Goal: Transaction & Acquisition: Purchase product/service

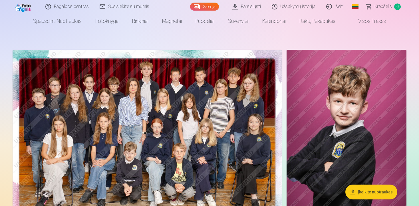
scroll to position [39, 0]
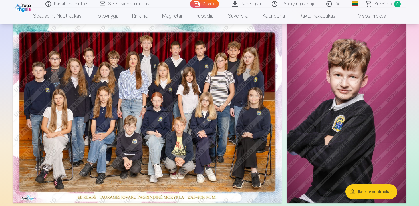
click at [178, 94] on img at bounding box center [148, 113] width 270 height 180
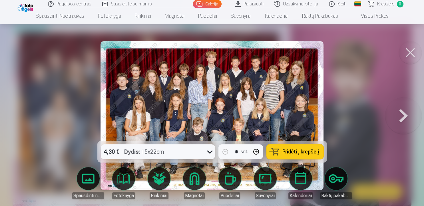
click at [292, 150] on span "Pridėti į krepšelį" at bounding box center [300, 151] width 37 height 5
click at [403, 119] on button at bounding box center [403, 115] width 37 height 39
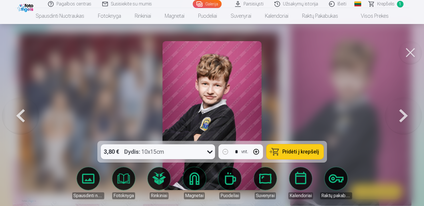
click at [295, 150] on span "Pridėti į krepšelį" at bounding box center [300, 151] width 37 height 5
click at [403, 116] on button at bounding box center [403, 115] width 37 height 39
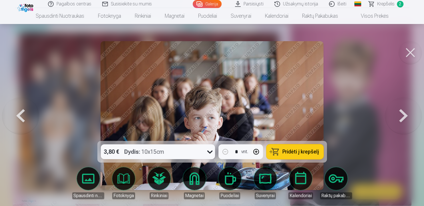
click at [408, 116] on button at bounding box center [403, 115] width 37 height 39
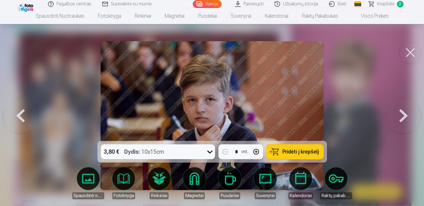
click at [306, 149] on span "Pridėti į krepšelį" at bounding box center [300, 151] width 37 height 5
click at [403, 123] on button at bounding box center [403, 115] width 37 height 39
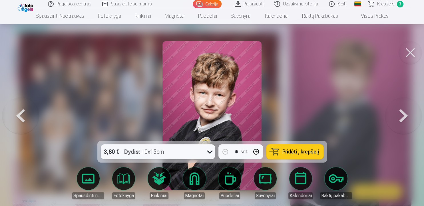
click at [310, 154] on span "Pridėti į krepšelį" at bounding box center [300, 151] width 37 height 5
click at [404, 113] on button at bounding box center [403, 115] width 37 height 39
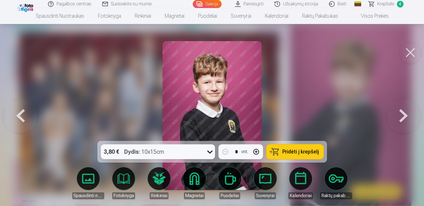
click at [305, 150] on span "Pridėti į krepšelį" at bounding box center [300, 151] width 37 height 5
click at [405, 120] on button at bounding box center [403, 115] width 37 height 39
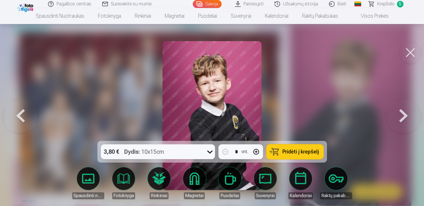
click at [405, 119] on button at bounding box center [403, 115] width 37 height 39
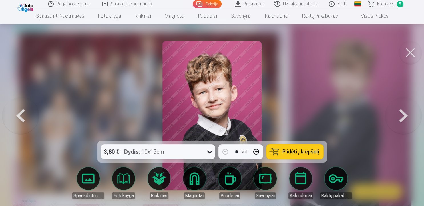
click at [291, 151] on span "Pridėti į krepšelį" at bounding box center [300, 151] width 37 height 5
click at [403, 111] on button at bounding box center [403, 115] width 37 height 39
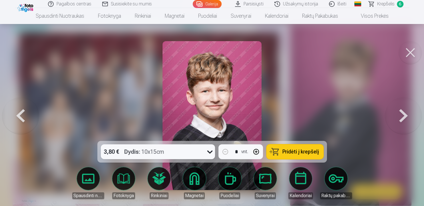
click at [403, 110] on button at bounding box center [403, 115] width 37 height 39
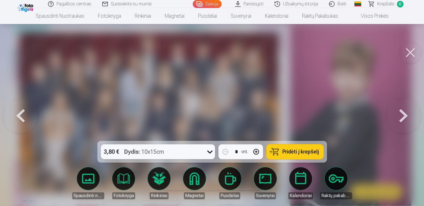
click at [403, 110] on button at bounding box center [403, 115] width 37 height 39
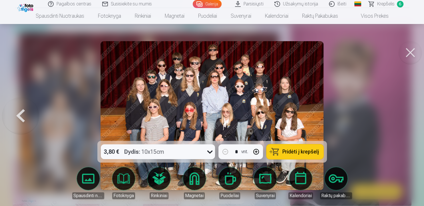
click at [300, 151] on span "Pridėti į krepšelį" at bounding box center [300, 151] width 37 height 5
click at [22, 119] on button at bounding box center [20, 115] width 37 height 39
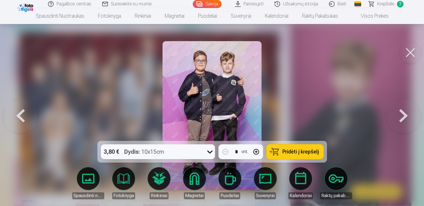
click at [290, 154] on span "Pridėti į krepšelį" at bounding box center [300, 151] width 37 height 5
click at [395, 118] on button at bounding box center [403, 115] width 37 height 39
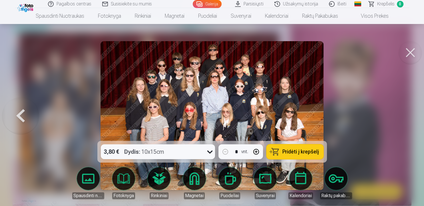
click at [395, 118] on div at bounding box center [212, 103] width 424 height 206
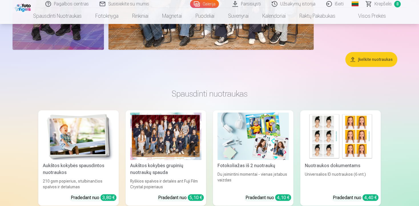
scroll to position [901, 0]
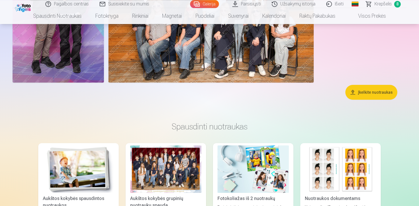
click at [382, 3] on span "Krepšelis" at bounding box center [383, 4] width 17 height 7
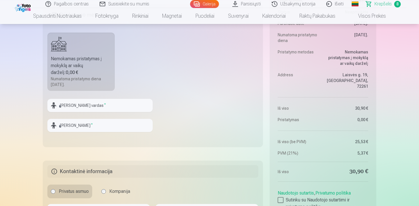
scroll to position [531, 0]
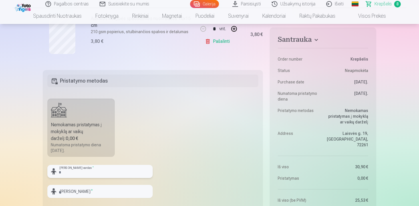
click at [76, 169] on input "text" at bounding box center [99, 171] width 105 height 13
type input "*********"
click at [89, 192] on input "text" at bounding box center [99, 191] width 105 height 13
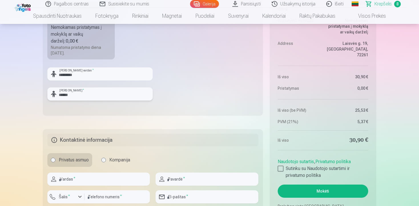
scroll to position [701, 0]
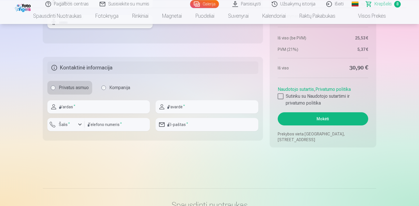
type input "******"
click at [65, 108] on input "text" at bounding box center [98, 106] width 103 height 13
type input "****"
click at [178, 104] on input "text" at bounding box center [207, 106] width 103 height 13
type input "*********"
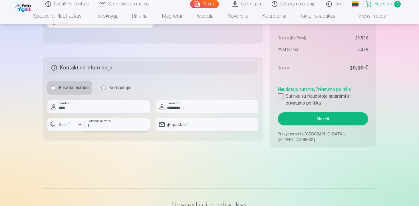
click at [108, 121] on input "number" at bounding box center [117, 124] width 65 height 13
click at [204, 127] on input "email" at bounding box center [207, 124] width 103 height 13
type input "**********"
click at [278, 95] on label "Sutinku su Naudotojo sutartimi ir privatumo politika" at bounding box center [323, 100] width 91 height 14
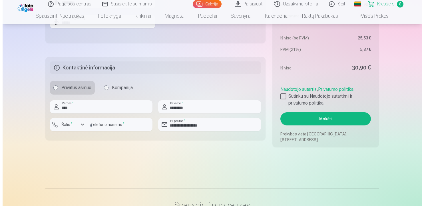
scroll to position [782, 0]
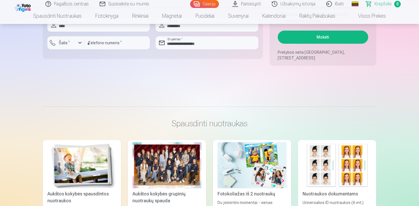
click at [315, 40] on button "Mokėti" at bounding box center [323, 37] width 91 height 13
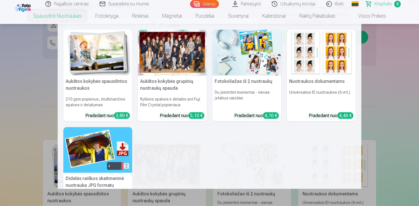
click at [376, 90] on nav "Aukštos kokybės spausdintos nuotraukos 210 gsm popierius, stulbinančios spalvos…" at bounding box center [209, 106] width 419 height 165
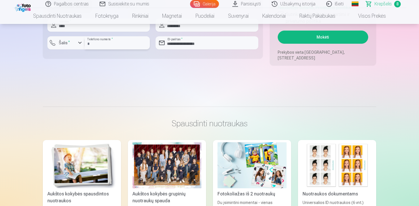
drag, startPoint x: 118, startPoint y: 49, endPoint x: 116, endPoint y: 45, distance: 4.4
click at [118, 49] on input "number" at bounding box center [117, 42] width 65 height 13
click at [80, 46] on button "Šalis *" at bounding box center [65, 42] width 37 height 13
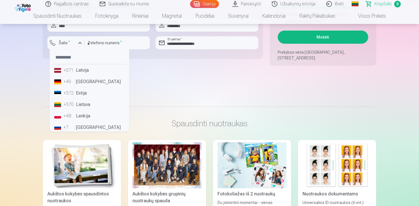
click at [84, 104] on li "+370 Lietuva" at bounding box center [89, 104] width 75 height 11
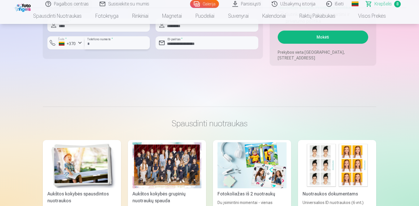
click at [97, 43] on input "number" at bounding box center [117, 42] width 65 height 13
type input "********"
drag, startPoint x: 105, startPoint y: 70, endPoint x: 105, endPoint y: 63, distance: 6.9
click at [339, 35] on button "Mokėti" at bounding box center [323, 37] width 91 height 13
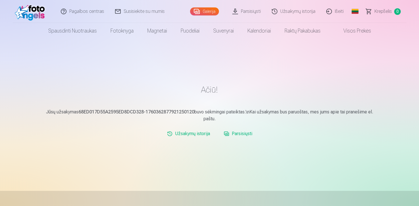
click at [418, 41] on div "Pagalbos centras Susisiekite su mumis Galerija Parsisiųsti Užsakymų istorija Iš…" at bounding box center [209, 174] width 419 height 348
